Goal: Check status: Check status

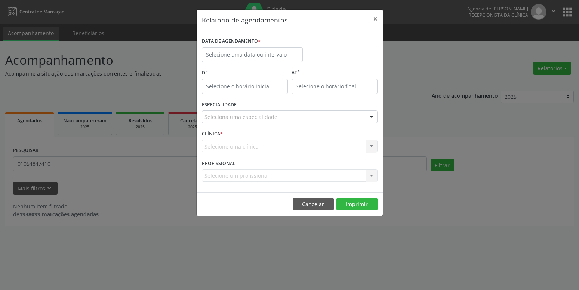
select select "9"
click at [274, 51] on input "text" at bounding box center [252, 54] width 101 height 15
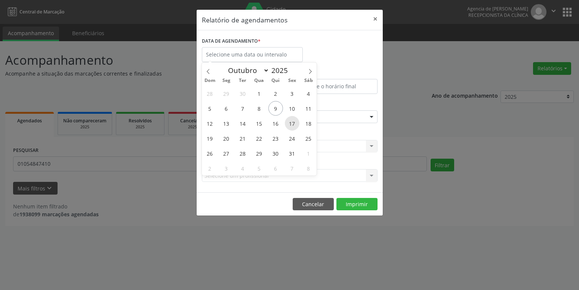
click at [289, 123] on span "17" at bounding box center [292, 123] width 15 height 15
type input "[DATE]"
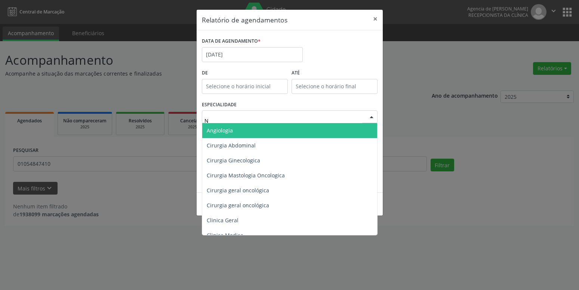
type input "NU"
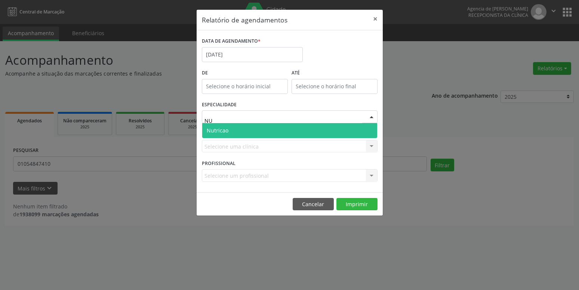
click at [269, 131] on span "Nutricao" at bounding box center [289, 130] width 175 height 15
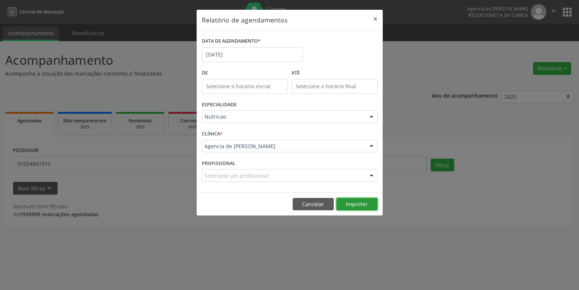
click at [356, 202] on button "Imprimir" at bounding box center [357, 204] width 41 height 13
click at [254, 52] on input "[DATE]" at bounding box center [252, 54] width 101 height 15
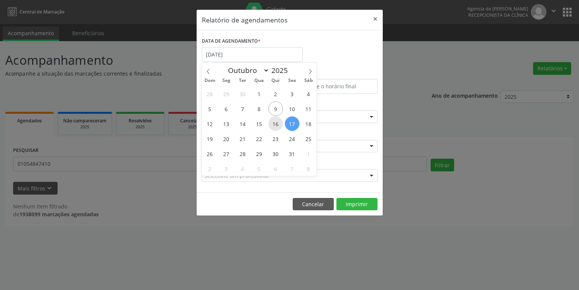
click at [274, 123] on span "16" at bounding box center [276, 123] width 15 height 15
type input "[DATE]"
click at [274, 123] on span "16" at bounding box center [276, 123] width 15 height 15
click at [274, 123] on div "ESPECIALIDADE Nutricao Todas as especialidades Alergologia Angiologia Arritmolo…" at bounding box center [290, 113] width 180 height 29
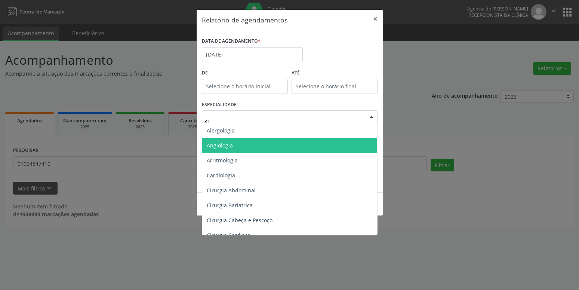
type input "gin"
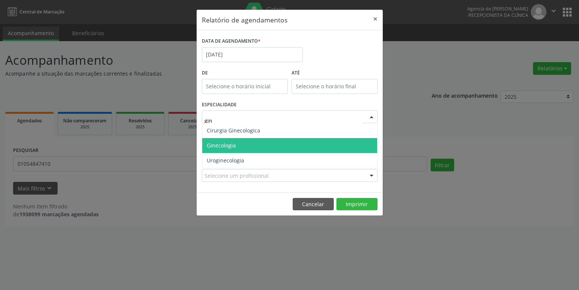
click at [252, 144] on span "Ginecologia" at bounding box center [289, 145] width 175 height 15
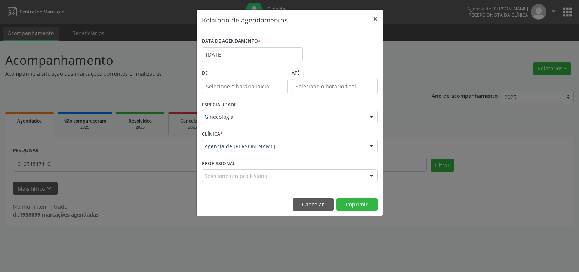
click at [371, 19] on button "×" at bounding box center [375, 19] width 15 height 18
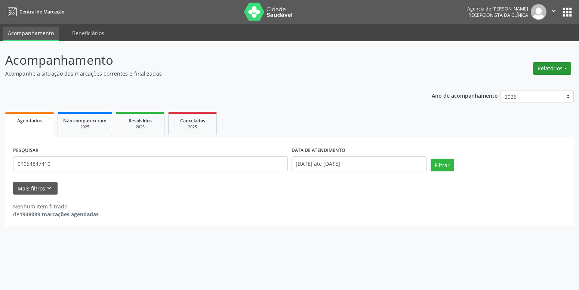
click at [552, 71] on button "Relatórios" at bounding box center [552, 68] width 38 height 13
click at [544, 80] on link "Agendamentos" at bounding box center [532, 84] width 80 height 10
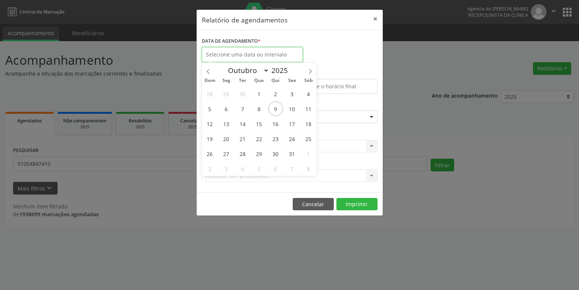
click at [232, 48] on input "text" at bounding box center [252, 54] width 101 height 15
click at [278, 125] on span "16" at bounding box center [276, 123] width 15 height 15
type input "[DATE]"
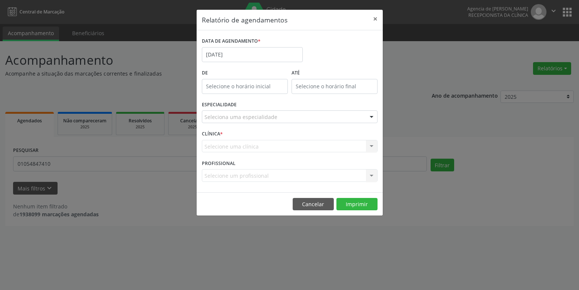
click at [276, 121] on div "Seleciona uma especialidade" at bounding box center [290, 116] width 176 height 13
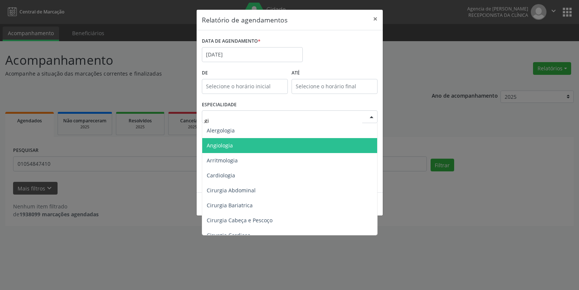
type input "gin"
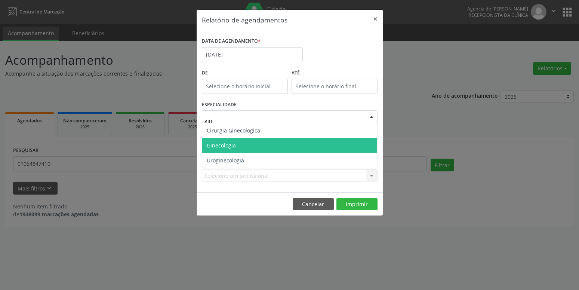
click at [224, 145] on span "Ginecologia" at bounding box center [221, 145] width 29 height 7
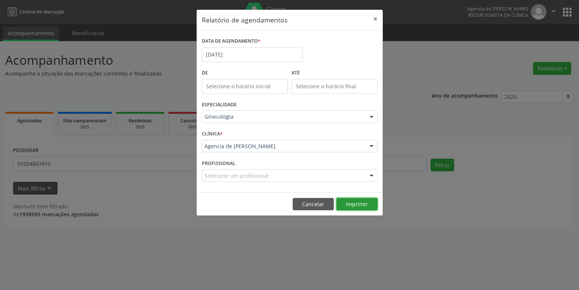
click at [355, 201] on button "Imprimir" at bounding box center [357, 204] width 41 height 13
click at [276, 55] on input "[DATE]" at bounding box center [252, 54] width 101 height 15
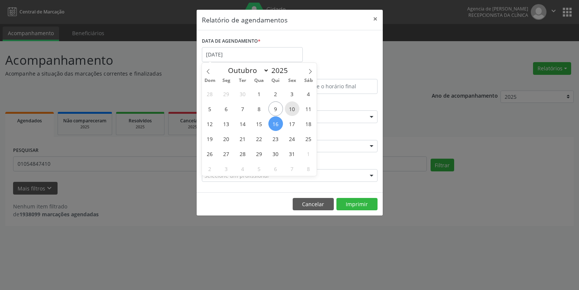
click at [292, 110] on span "10" at bounding box center [292, 108] width 15 height 15
type input "[DATE]"
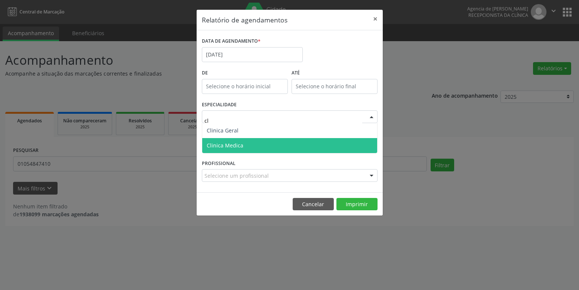
type input "cli"
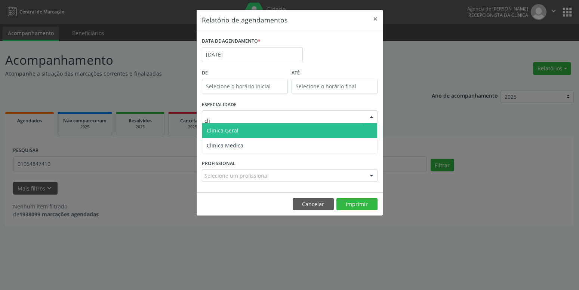
click at [251, 131] on span "Clinica Geral" at bounding box center [289, 130] width 175 height 15
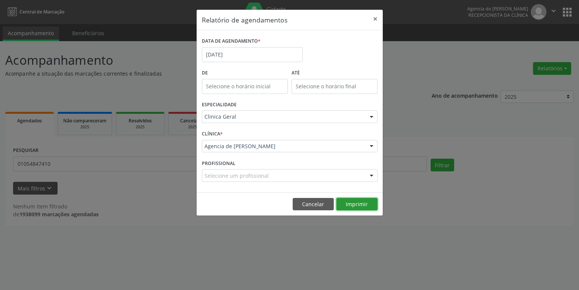
click at [354, 205] on button "Imprimir" at bounding box center [357, 204] width 41 height 13
click at [239, 53] on input "[DATE]" at bounding box center [252, 54] width 101 height 15
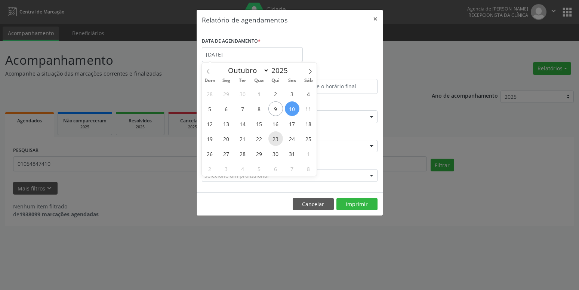
click at [277, 140] on span "23" at bounding box center [276, 138] width 15 height 15
type input "[DATE]"
click at [277, 140] on span "23" at bounding box center [276, 138] width 15 height 15
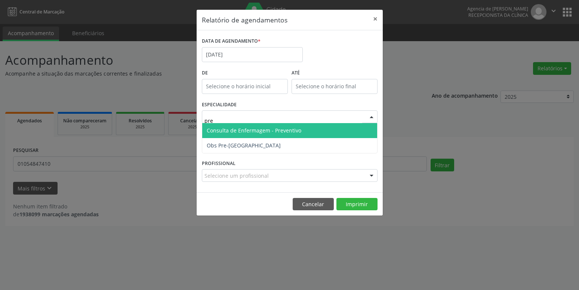
click at [255, 133] on span "Consulta de Enfermagem - Preventivo" at bounding box center [254, 130] width 95 height 7
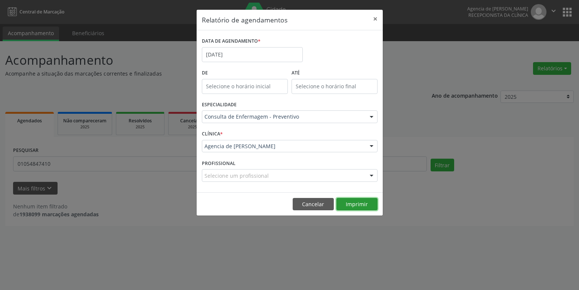
click at [355, 206] on button "Imprimir" at bounding box center [357, 204] width 41 height 13
click at [251, 52] on input "[DATE]" at bounding box center [252, 54] width 101 height 15
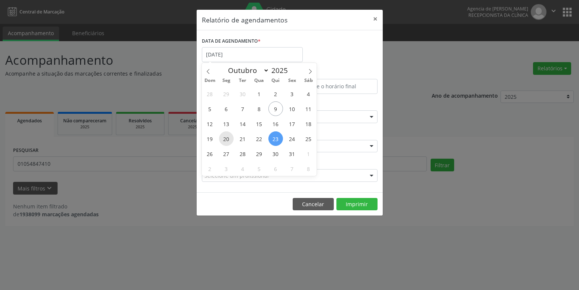
click at [230, 139] on span "20" at bounding box center [226, 138] width 15 height 15
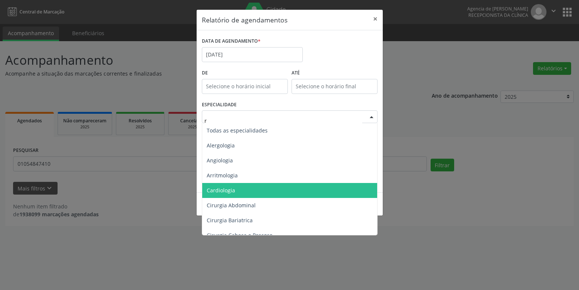
type input "re"
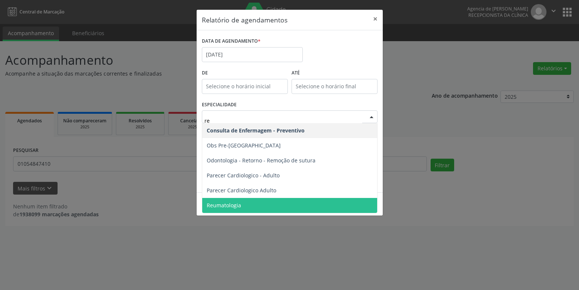
click at [232, 202] on span "Reumatologia" at bounding box center [289, 205] width 175 height 15
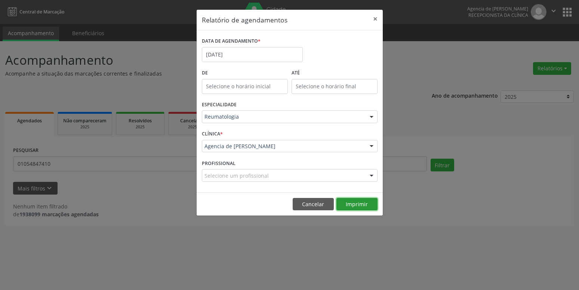
click at [358, 205] on button "Imprimir" at bounding box center [357, 204] width 41 height 13
click at [373, 19] on button "×" at bounding box center [375, 19] width 15 height 18
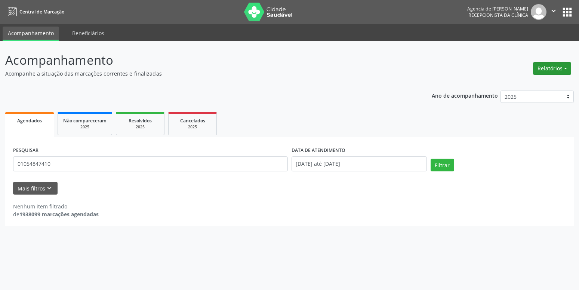
click at [549, 69] on button "Relatórios" at bounding box center [552, 68] width 38 height 13
click at [523, 81] on link "Agendamentos" at bounding box center [532, 84] width 80 height 10
select select "9"
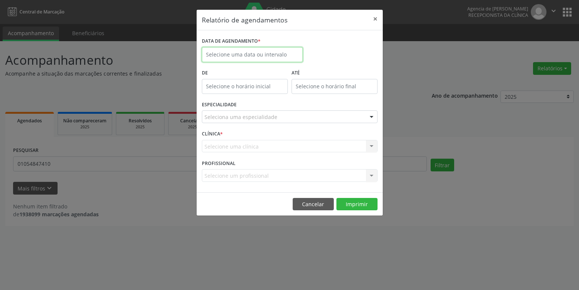
click at [244, 56] on input "text" at bounding box center [252, 54] width 101 height 15
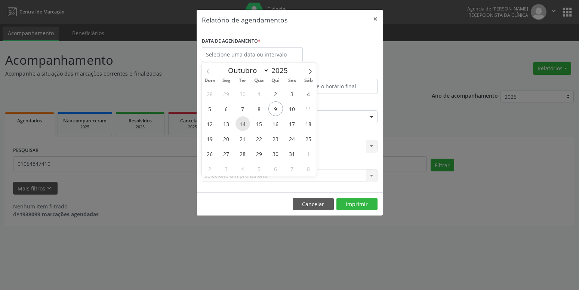
click at [247, 125] on span "14" at bounding box center [243, 123] width 15 height 15
type input "[DATE]"
click at [247, 125] on span "14" at bounding box center [243, 123] width 15 height 15
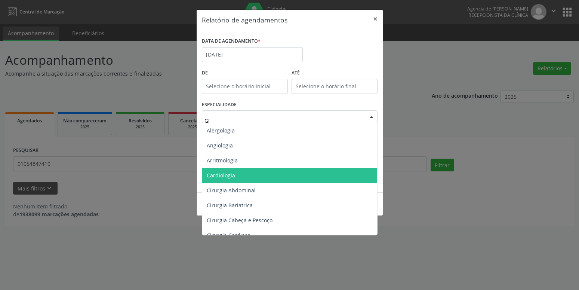
type input "GIN"
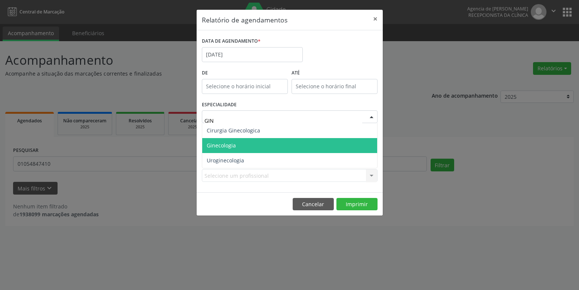
click at [235, 147] on span "Ginecologia" at bounding box center [221, 145] width 29 height 7
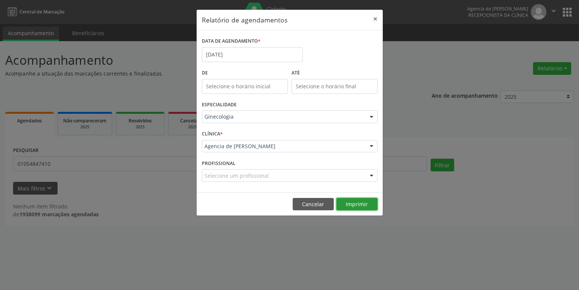
click at [348, 205] on button "Imprimir" at bounding box center [357, 204] width 41 height 13
